Goal: Task Accomplishment & Management: Use online tool/utility

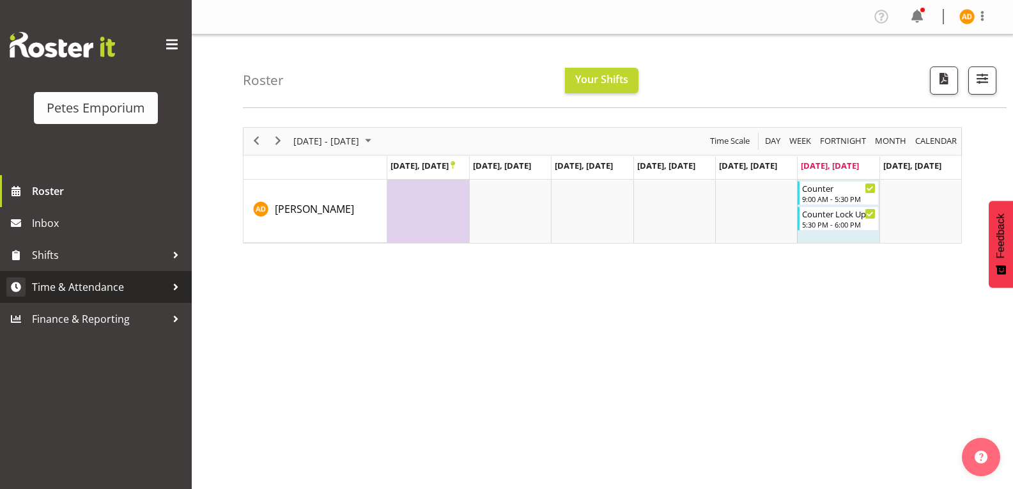
click at [167, 288] on div at bounding box center [175, 286] width 19 height 19
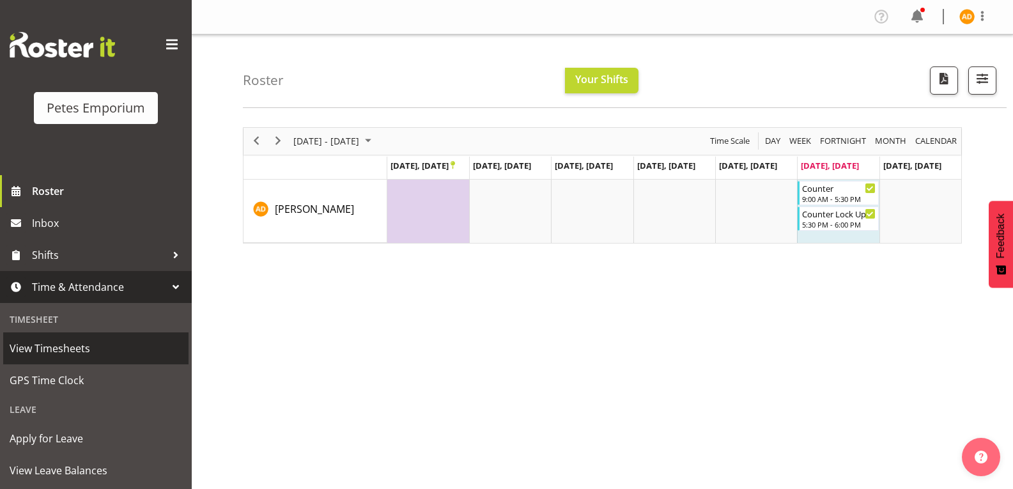
click at [121, 357] on span "View Timesheets" at bounding box center [96, 348] width 173 height 19
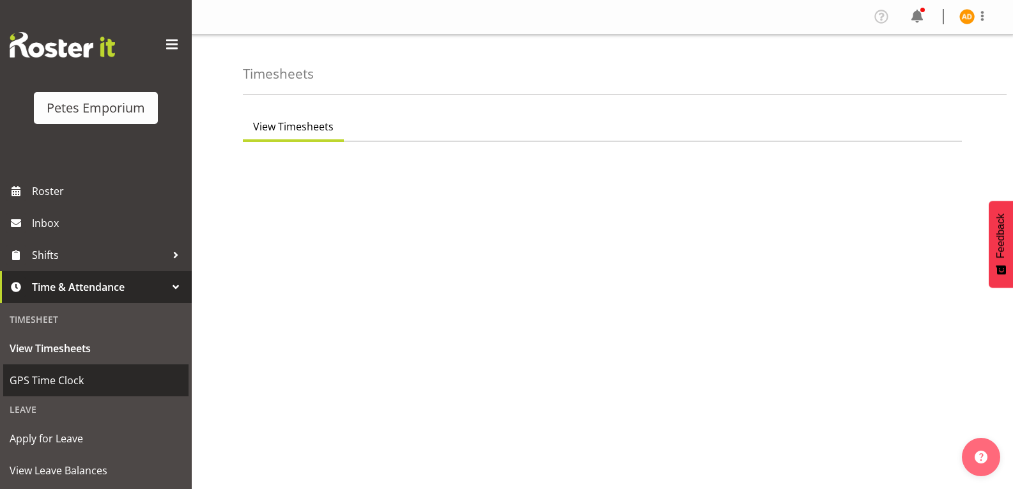
click at [115, 394] on link "GPS Time Clock" at bounding box center [95, 380] width 185 height 32
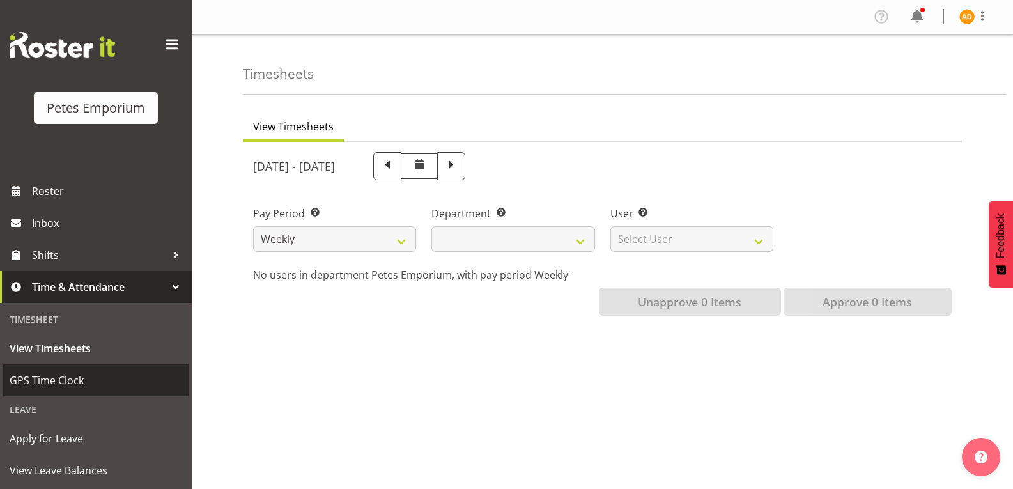
select select
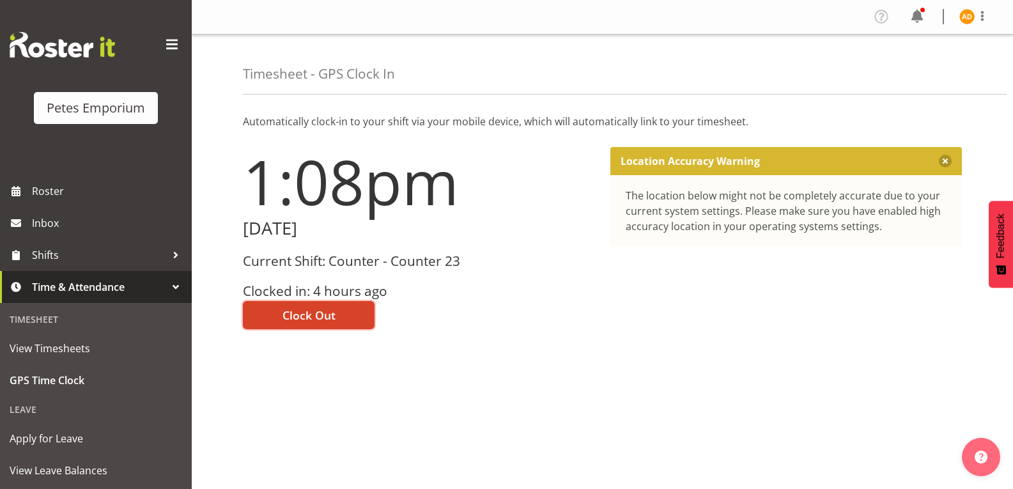
click at [303, 317] on span "Clock Out" at bounding box center [308, 315] width 53 height 17
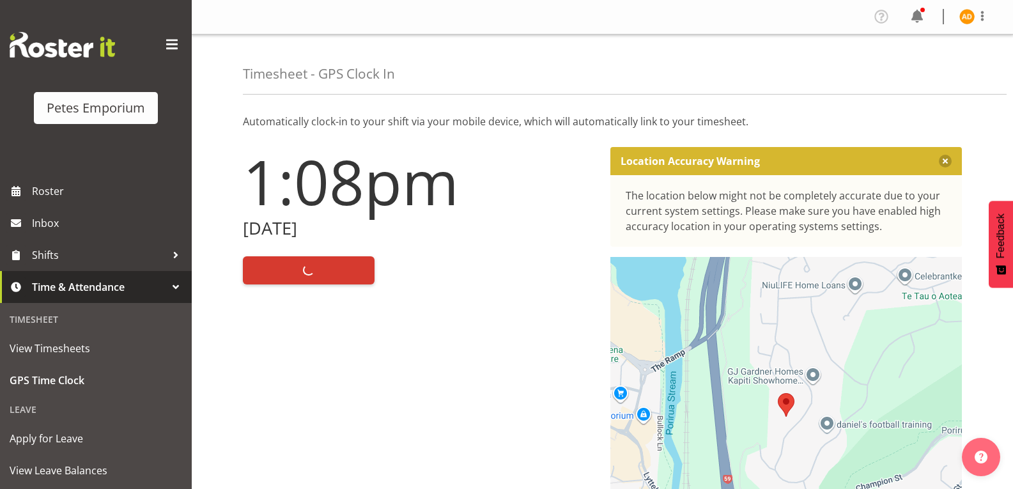
click at [968, 23] on img at bounding box center [966, 16] width 15 height 15
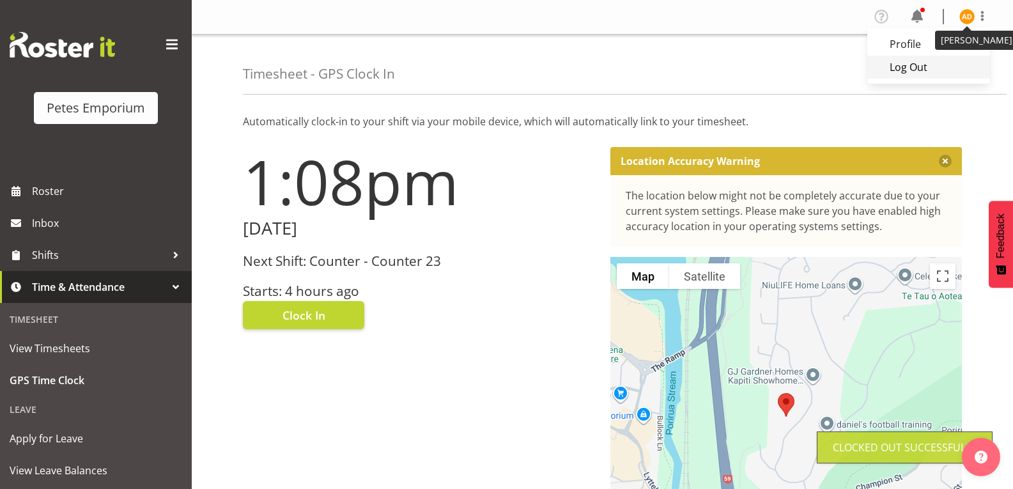
click at [920, 70] on link "Log Out" at bounding box center [928, 67] width 123 height 23
